Goal: Information Seeking & Learning: Learn about a topic

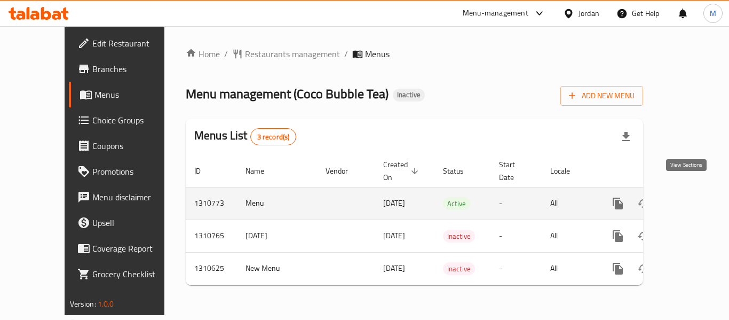
click at [693, 192] on link "enhanced table" at bounding box center [695, 204] width 26 height 26
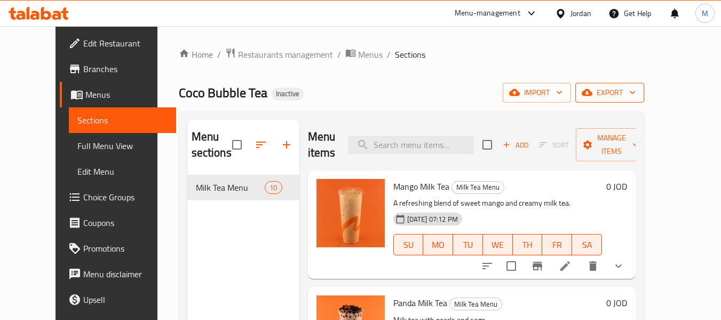
click at [636, 86] on span "export" at bounding box center [610, 92] width 52 height 13
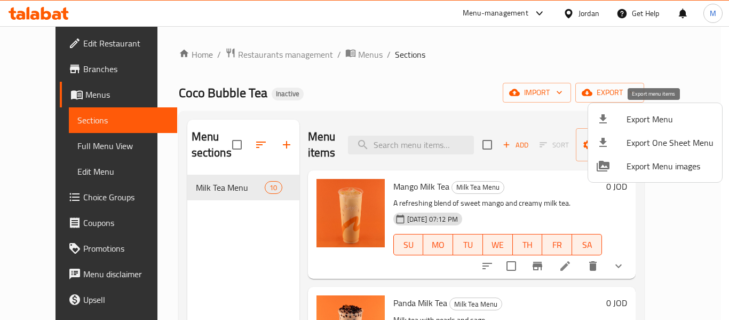
click at [659, 121] on span "Export Menu" at bounding box center [670, 119] width 87 height 13
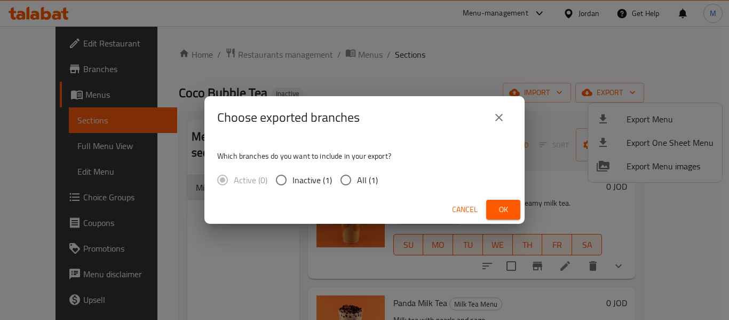
drag, startPoint x: 361, startPoint y: 184, endPoint x: 414, endPoint y: 196, distance: 54.8
click at [360, 184] on span "All (1)" at bounding box center [367, 180] width 21 height 13
click at [357, 184] on input "All (1)" at bounding box center [346, 180] width 22 height 22
radio input "true"
click at [508, 209] on span "Ok" at bounding box center [503, 209] width 17 height 13
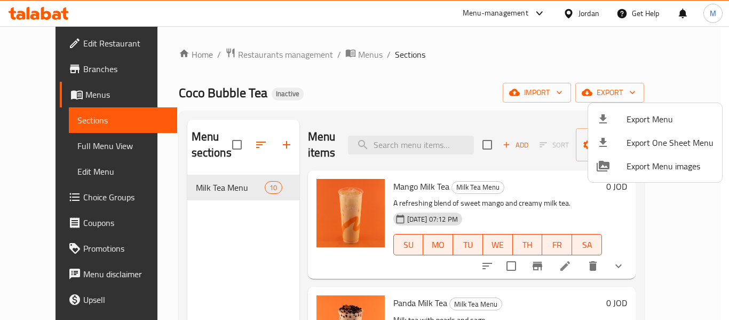
click at [575, 11] on div at bounding box center [364, 160] width 729 height 320
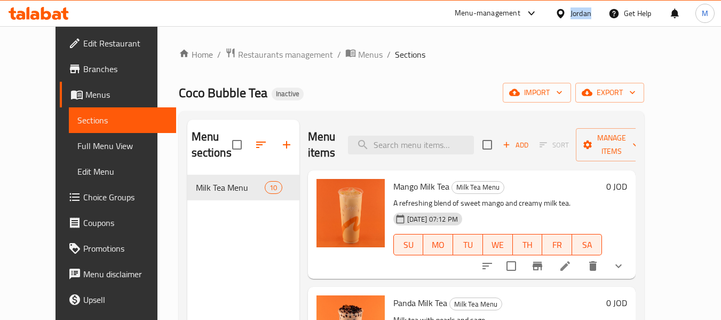
click at [576, 12] on div "Jordan" at bounding box center [581, 13] width 21 height 12
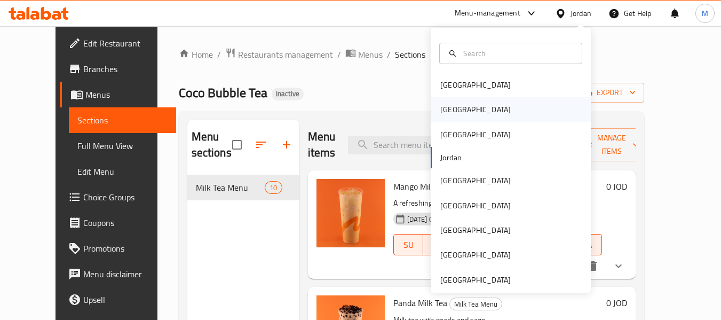
click at [440, 111] on div "[GEOGRAPHIC_DATA]" at bounding box center [475, 110] width 70 height 12
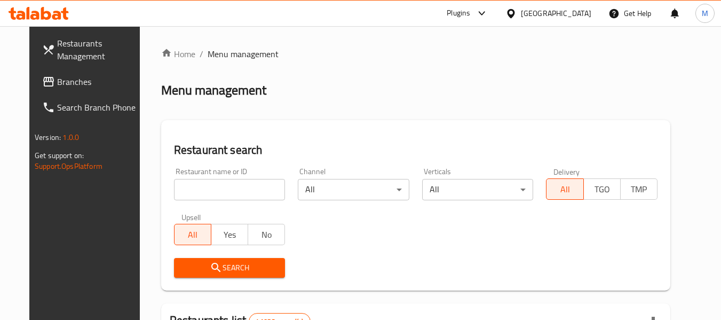
click at [199, 188] on input "search" at bounding box center [230, 189] width 112 height 21
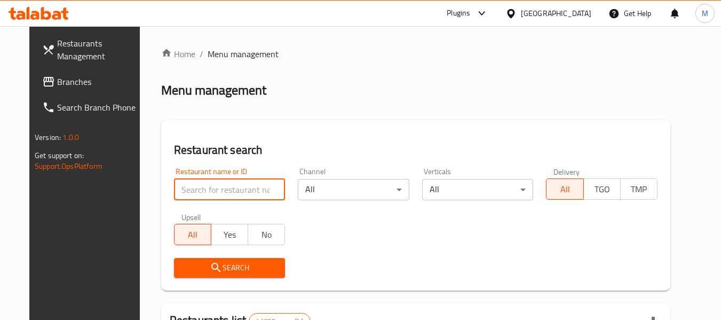
paste input "قهوة شيكو"
type input "قهوة شيكو"
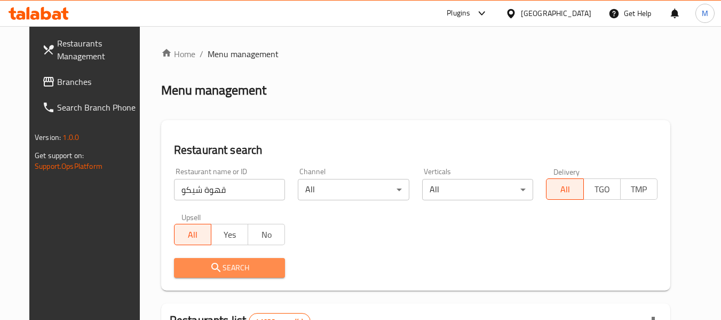
click at [224, 267] on span "Search" at bounding box center [230, 267] width 95 height 13
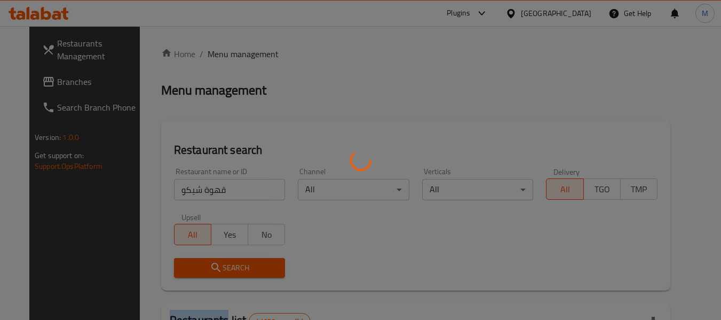
click at [224, 267] on div at bounding box center [360, 160] width 721 height 320
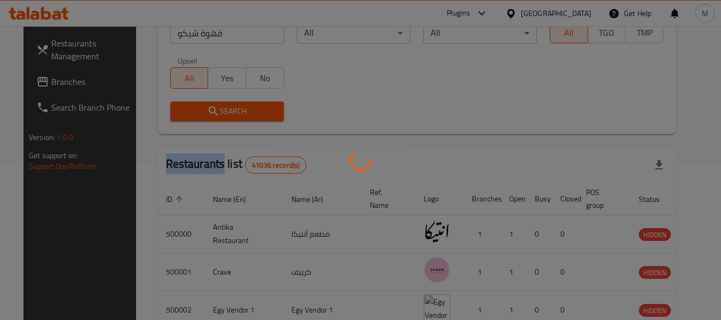
scroll to position [170, 0]
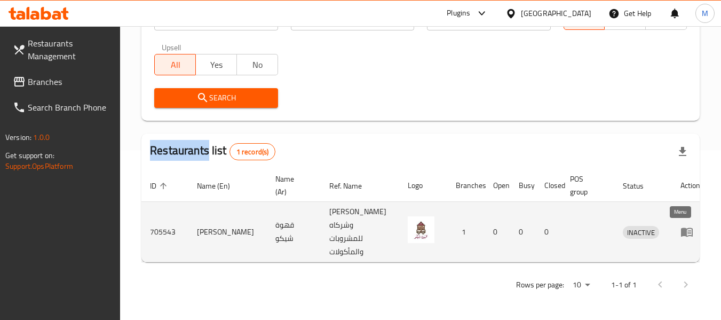
click at [683, 233] on icon "enhanced table" at bounding box center [687, 232] width 12 height 9
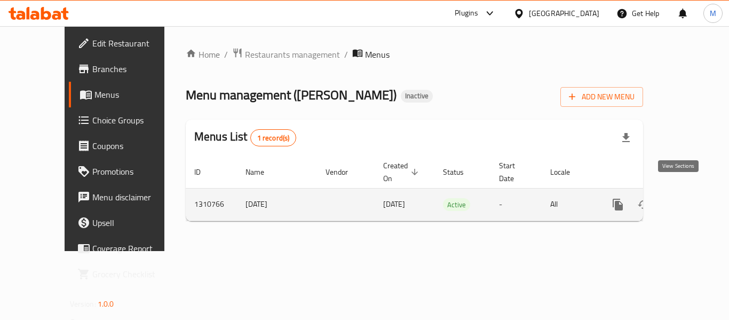
click at [689, 198] on icon "enhanced table" at bounding box center [695, 204] width 13 height 13
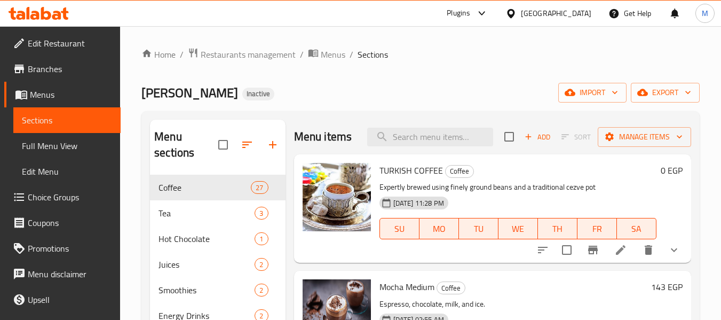
click at [51, 144] on span "Full Menu View" at bounding box center [67, 145] width 90 height 13
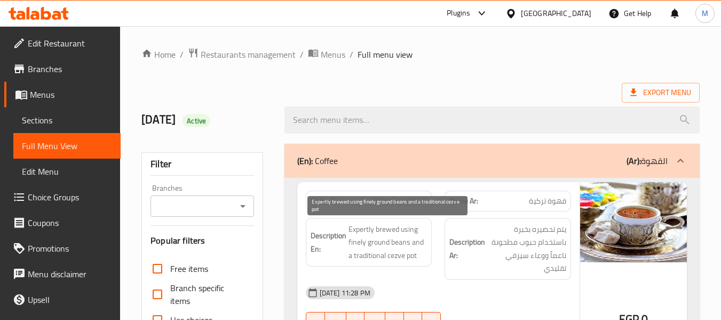
scroll to position [267, 0]
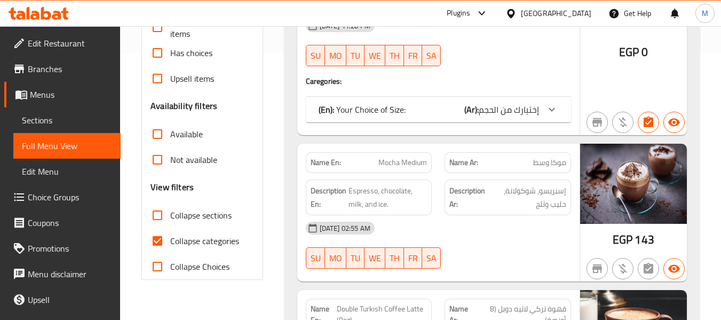
click at [193, 238] on span "Collapse categories" at bounding box center [204, 240] width 69 height 13
click at [170, 238] on input "Collapse categories" at bounding box center [158, 241] width 26 height 26
checkbox input "false"
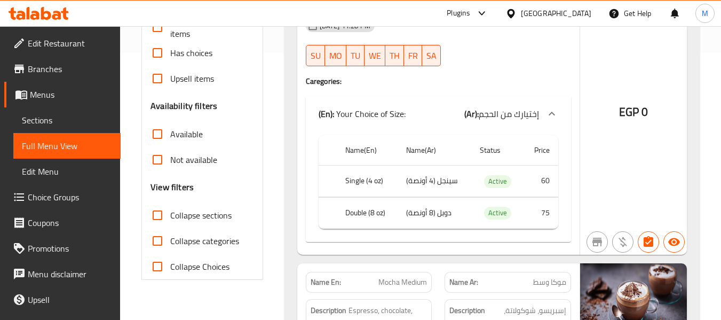
scroll to position [0, 0]
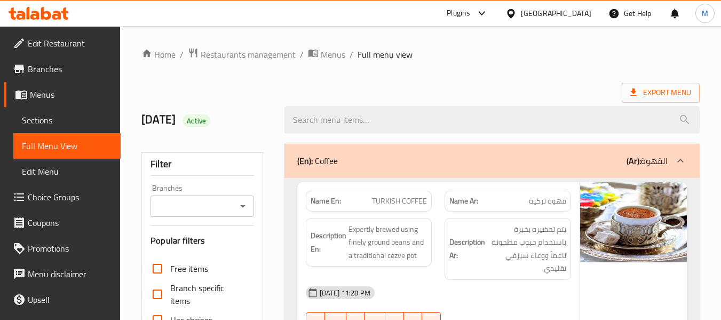
click at [405, 158] on div "(En): Coffee (Ar): القهوة" at bounding box center [482, 160] width 371 height 13
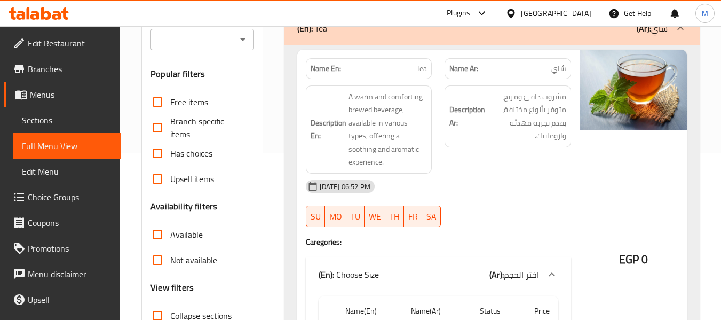
scroll to position [152, 0]
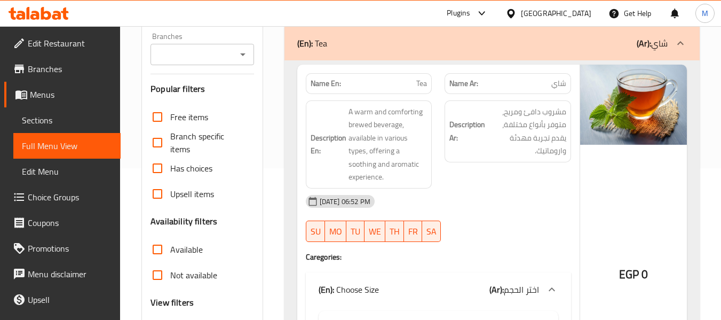
click at [415, 80] on p "Name En: Tea" at bounding box center [369, 83] width 117 height 11
click at [415, 81] on p "Name En: Tea" at bounding box center [369, 83] width 117 height 11
copy span "Tea"
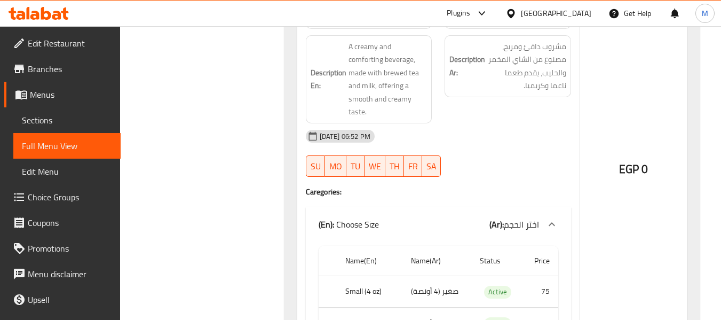
scroll to position [312, 0]
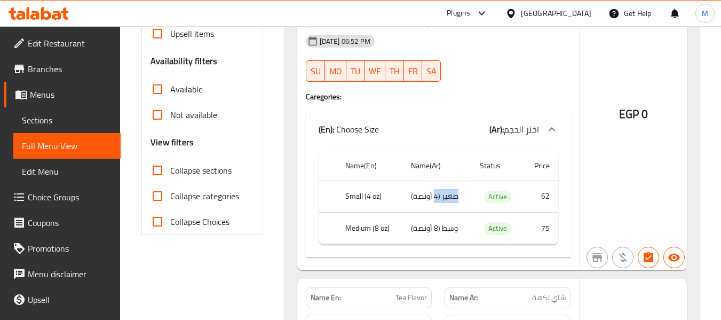
drag, startPoint x: 468, startPoint y: 194, endPoint x: 435, endPoint y: 190, distance: 33.3
click at [435, 190] on td "صغير (4 أونصة)" at bounding box center [437, 197] width 69 height 32
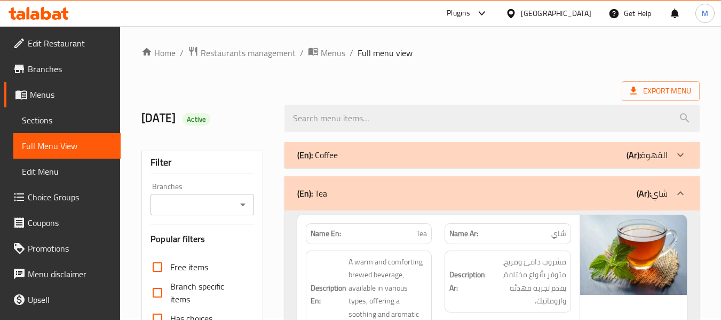
scroll to position [0, 0]
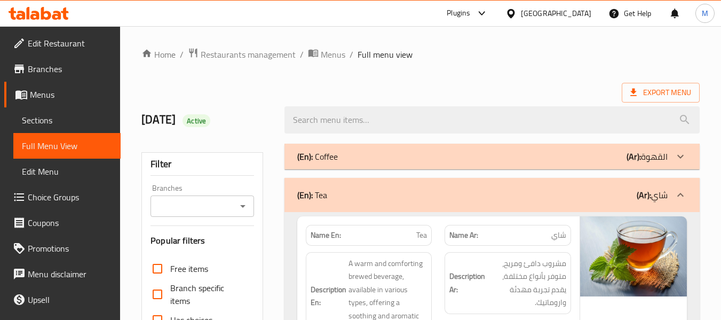
drag, startPoint x: 396, startPoint y: 162, endPoint x: 421, endPoint y: 27, distance: 136.9
click at [396, 162] on div "(En): Coffee (Ar): القهوة" at bounding box center [482, 156] width 371 height 13
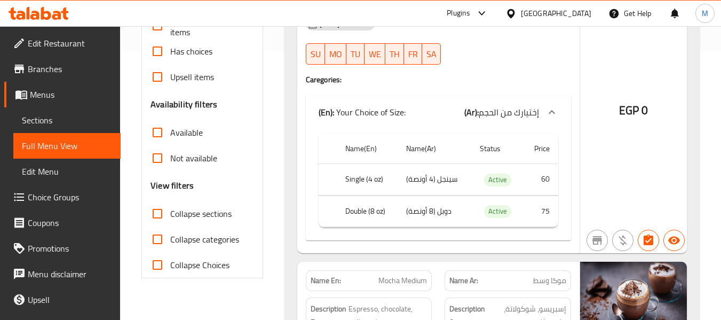
scroll to position [536, 0]
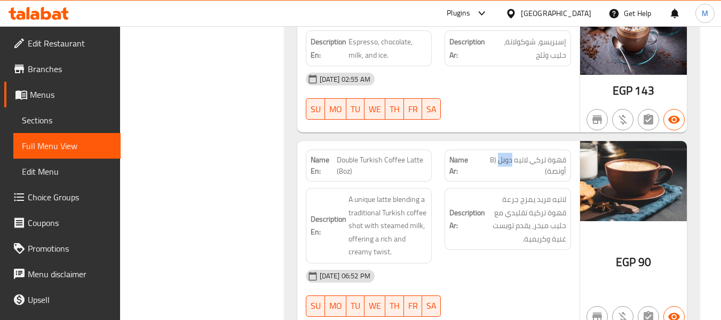
drag, startPoint x: 514, startPoint y: 160, endPoint x: 500, endPoint y: 158, distance: 13.5
click at [500, 158] on span "قهوة تركي لاتيه دوبل (8 أونصة)" at bounding box center [521, 165] width 90 height 22
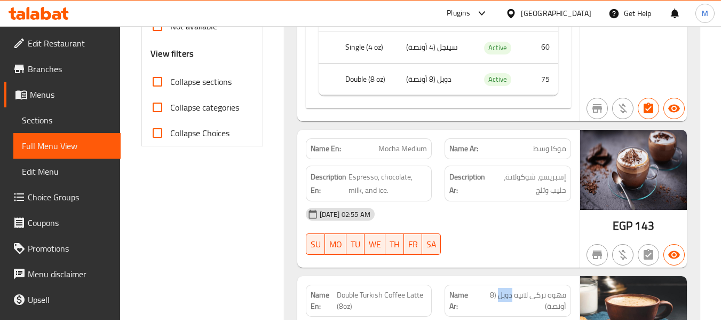
scroll to position [429, 0]
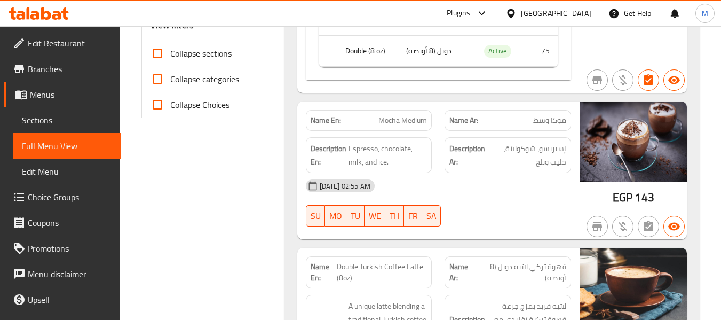
drag, startPoint x: 537, startPoint y: 119, endPoint x: 514, endPoint y: 111, distance: 24.3
click at [514, 112] on div "Name Ar: موكا وسط" at bounding box center [508, 120] width 127 height 21
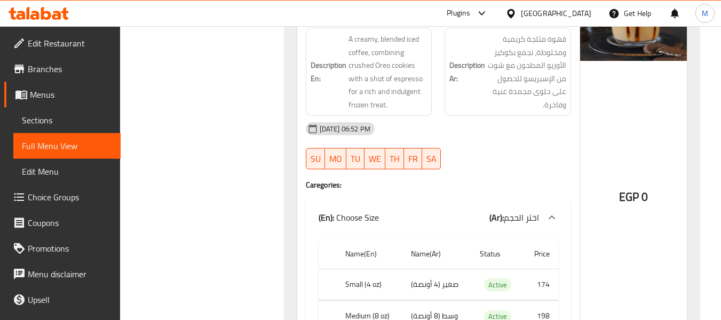
scroll to position [3942, 0]
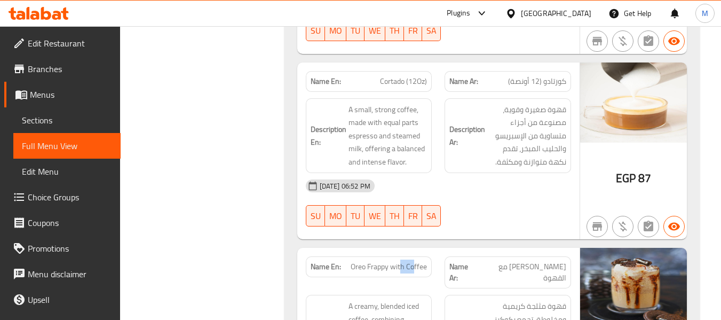
drag, startPoint x: 401, startPoint y: 270, endPoint x: 414, endPoint y: 270, distance: 12.8
click at [414, 270] on span "Oreo Frappy with Coffee" at bounding box center [389, 266] width 76 height 11
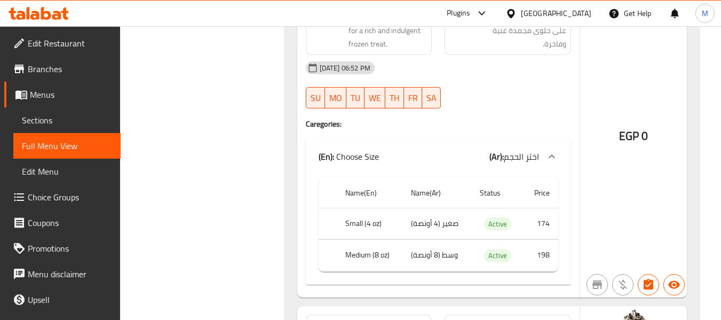
scroll to position [4797, 0]
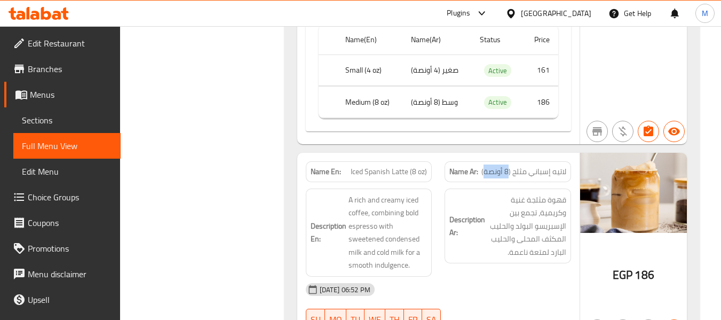
drag, startPoint x: 509, startPoint y: 158, endPoint x: 486, endPoint y: 137, distance: 30.6
click at [486, 161] on div "Name Ar: لاتيه إسباني مثلج (8 أونصة)" at bounding box center [508, 171] width 127 height 21
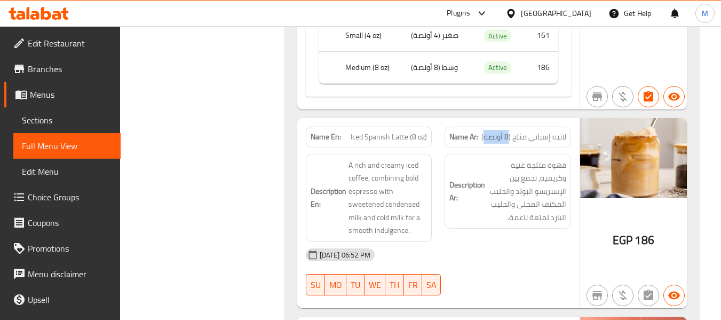
scroll to position [4851, 0]
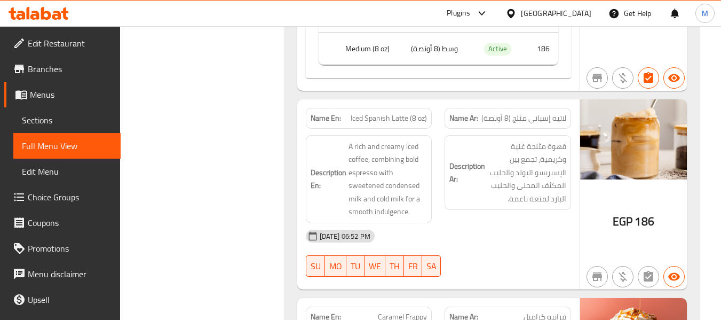
click at [498, 140] on span "قهوة مثلجة غنية وكريمية، تجمع بين الإسبريسو البولد والحليب المكثف المحلى والحلي…" at bounding box center [526, 173] width 79 height 66
click at [515, 14] on icon at bounding box center [510, 13] width 7 height 9
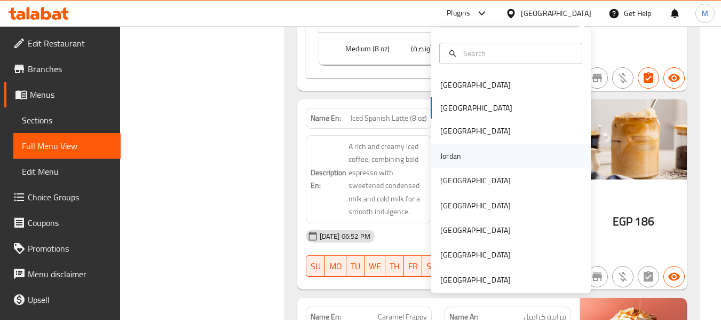
click at [461, 162] on div "Jordan" at bounding box center [451, 156] width 38 height 25
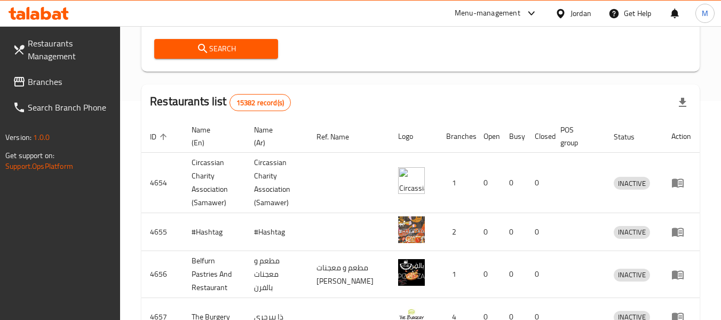
scroll to position [160, 0]
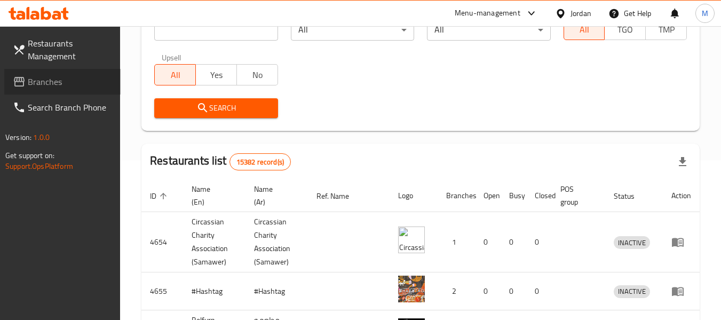
click at [56, 79] on span "Branches" at bounding box center [70, 81] width 84 height 13
